Goal: Check status: Check status

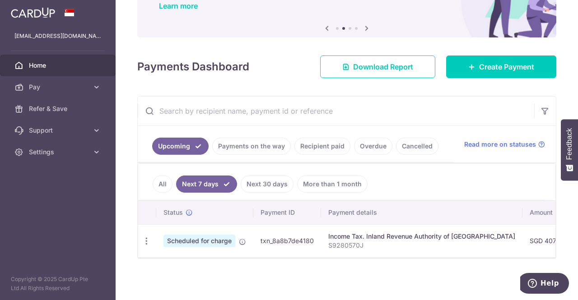
scroll to position [81, 0]
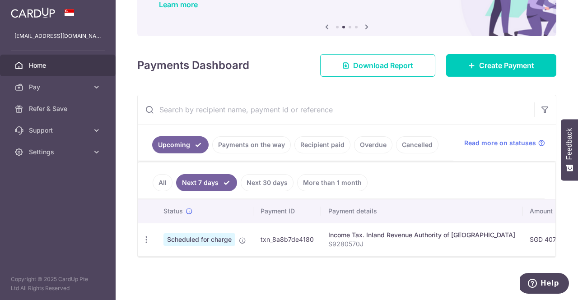
click at [272, 181] on link "Next 30 days" at bounding box center [267, 182] width 53 height 17
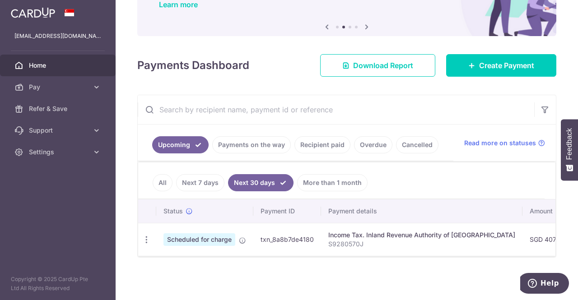
click at [330, 174] on link "More than 1 month" at bounding box center [332, 182] width 70 height 17
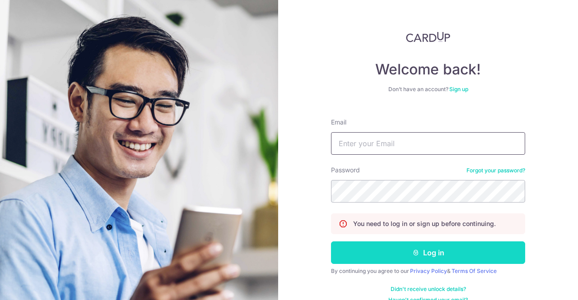
type input "[EMAIL_ADDRESS][DOMAIN_NAME]"
click at [422, 261] on button "Log in" at bounding box center [428, 253] width 194 height 23
click at [425, 250] on button "Log in" at bounding box center [428, 253] width 194 height 23
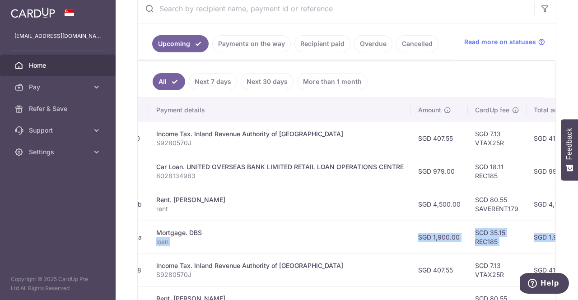
scroll to position [0, 381]
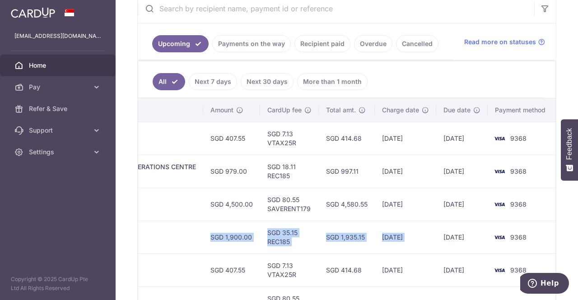
drag, startPoint x: 386, startPoint y: 241, endPoint x: 475, endPoint y: 239, distance: 89.9
click at [475, 239] on tr "Update payment Cancel payment Scheduled for charge txn_4240e5bb2ba Mortgage. DB…" at bounding box center [157, 237] width 800 height 33
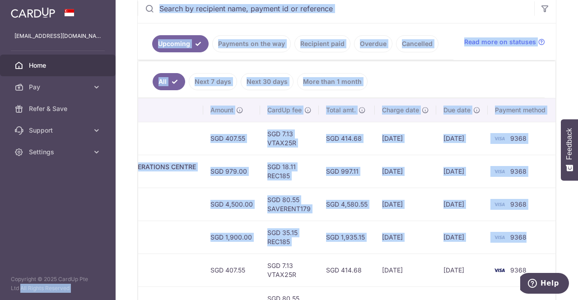
scroll to position [0, 0]
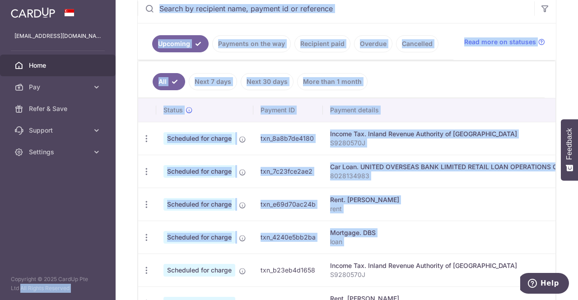
drag, startPoint x: 528, startPoint y: 239, endPoint x: 213, endPoint y: 241, distance: 314.7
click at [213, 241] on tr "Update payment Cancel payment Scheduled for charge txn_4240e5bb2ba Mortgage. DB…" at bounding box center [538, 237] width 800 height 33
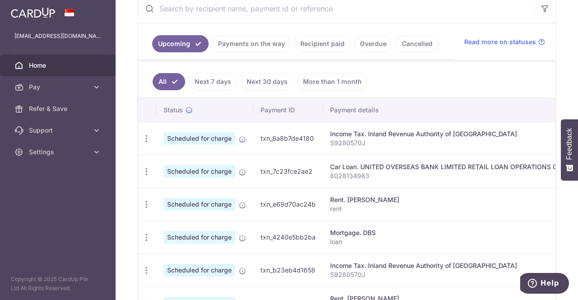
click at [367, 210] on p "rent" at bounding box center [453, 209] width 247 height 9
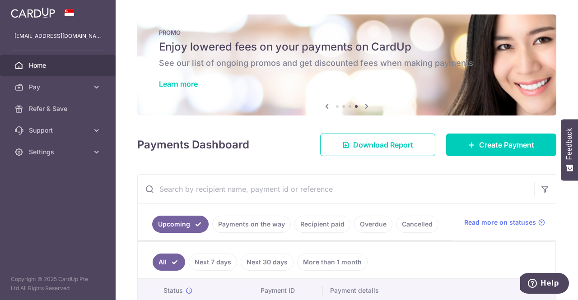
click at [51, 68] on span "Home" at bounding box center [59, 65] width 60 height 9
